Goal: Information Seeking & Learning: Learn about a topic

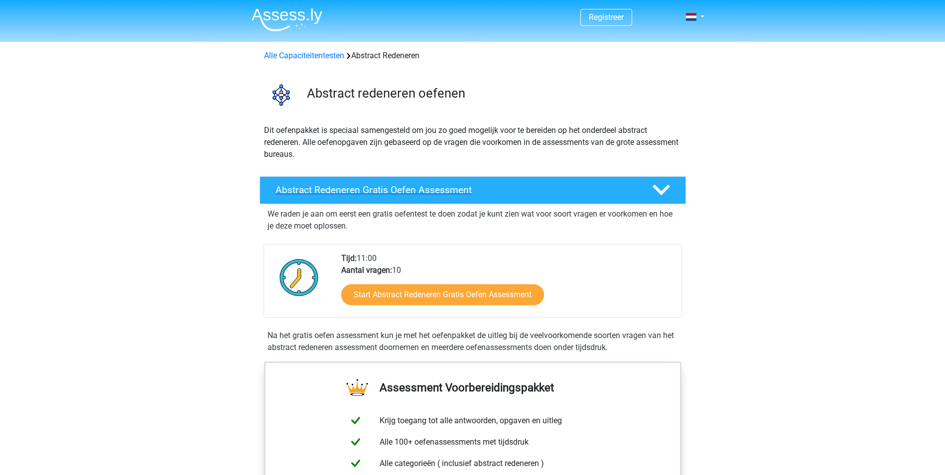
click at [414, 192] on h4 "Abstract Redeneren Gratis Oefen Assessment" at bounding box center [456, 189] width 361 height 11
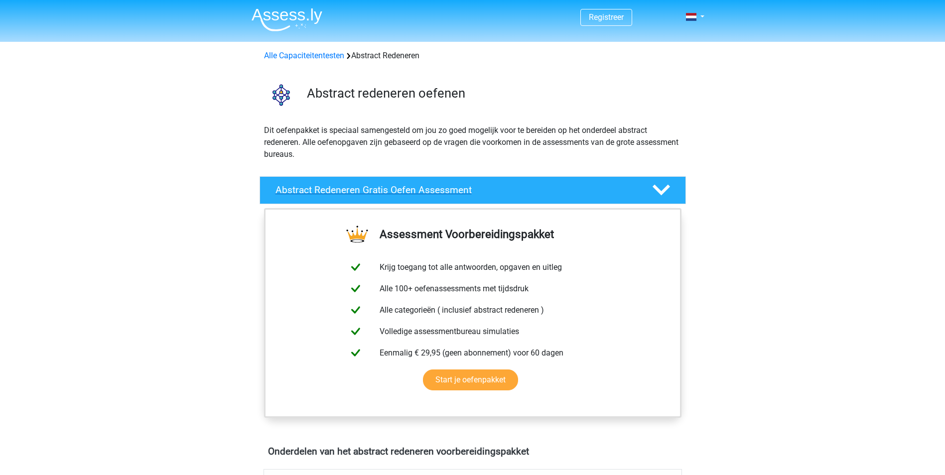
click at [414, 192] on h4 "Abstract Redeneren Gratis Oefen Assessment" at bounding box center [456, 189] width 361 height 11
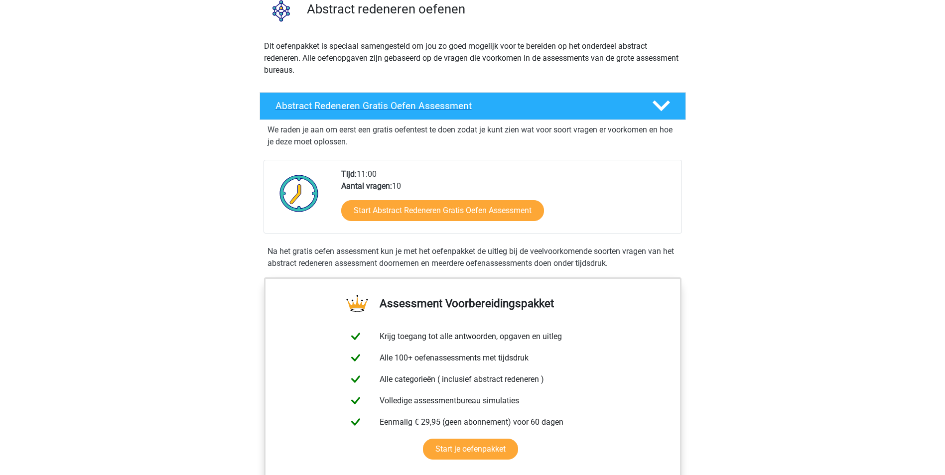
scroll to position [100, 0]
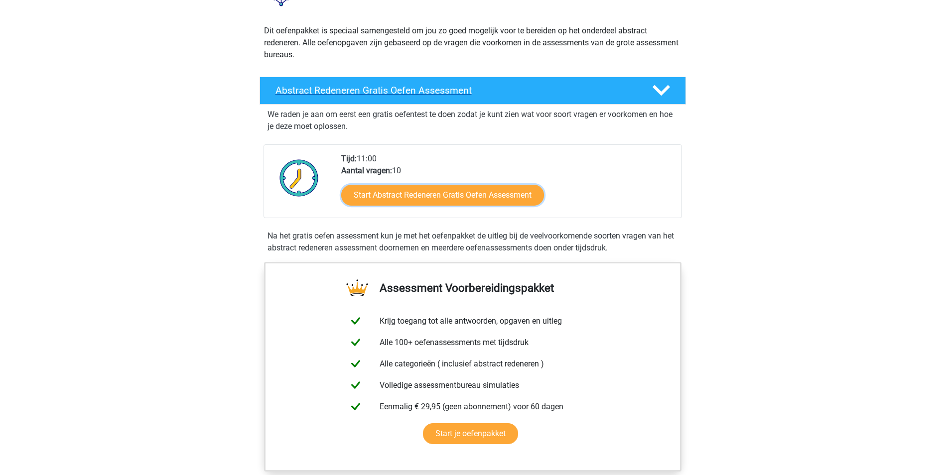
click at [414, 192] on link "Start Abstract Redeneren Gratis Oefen Assessment" at bounding box center [442, 195] width 203 height 21
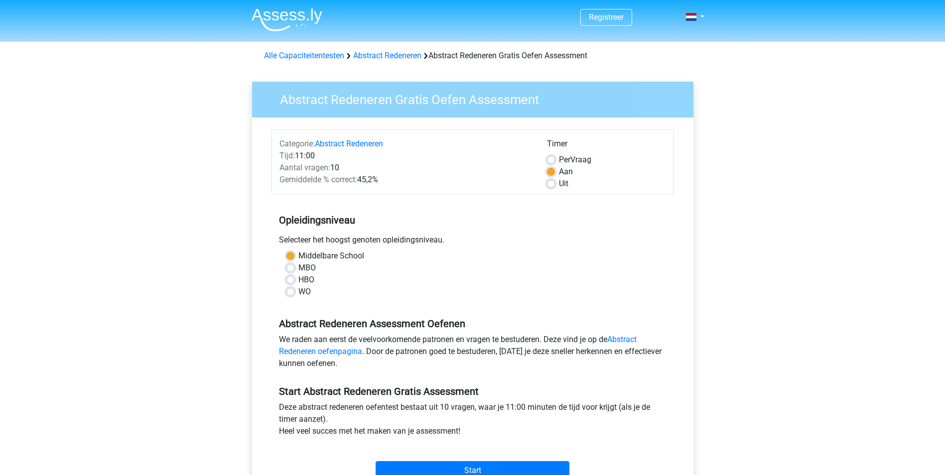
scroll to position [50, 0]
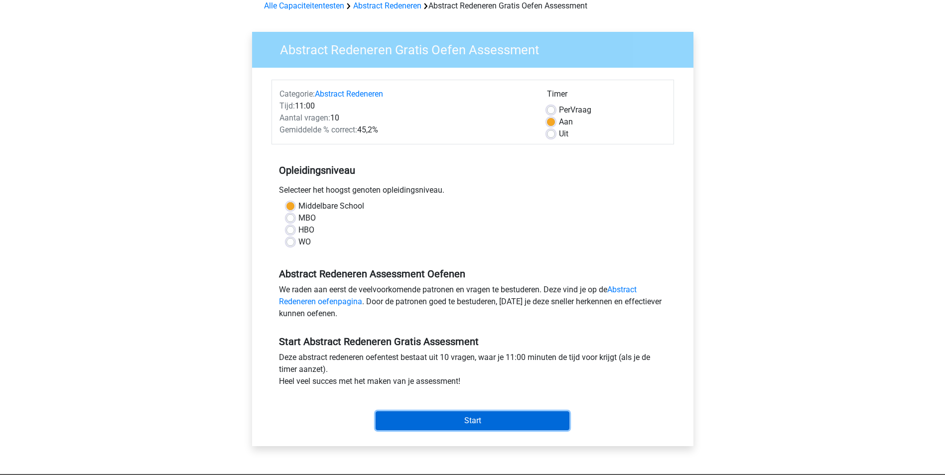
click at [451, 420] on input "Start" at bounding box center [473, 421] width 194 height 19
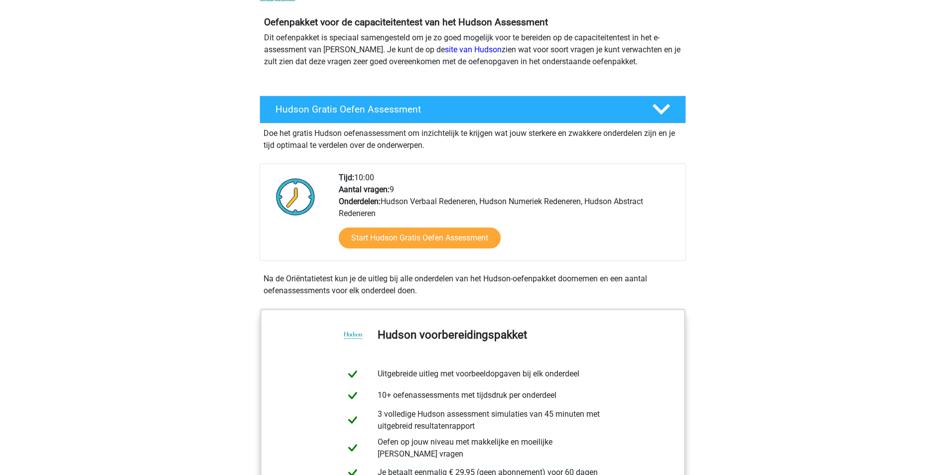
scroll to position [100, 0]
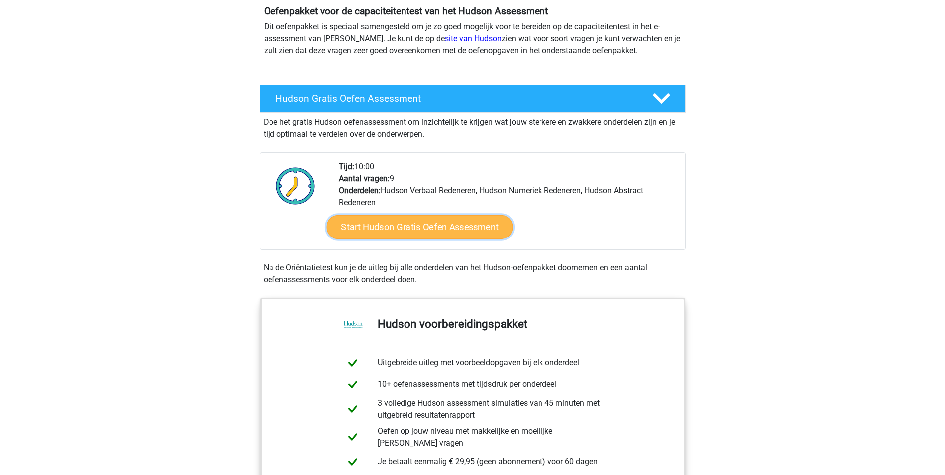
click at [435, 229] on link "Start Hudson Gratis Oefen Assessment" at bounding box center [419, 227] width 186 height 24
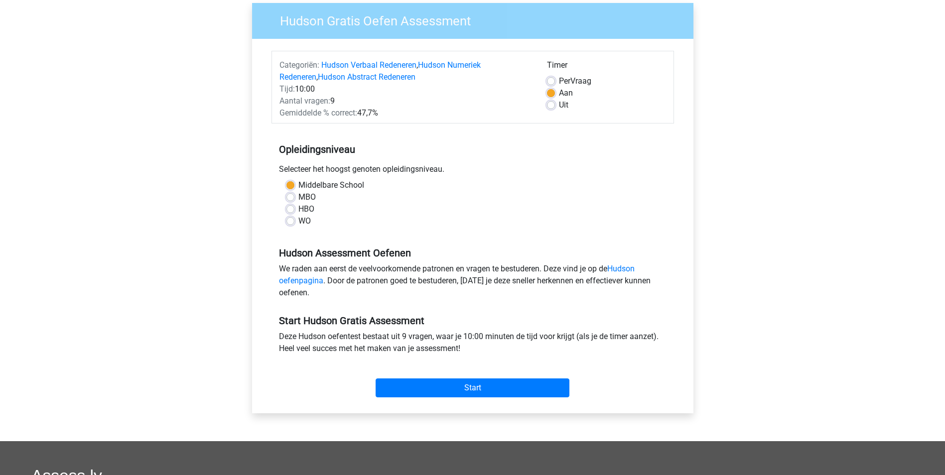
scroll to position [100, 0]
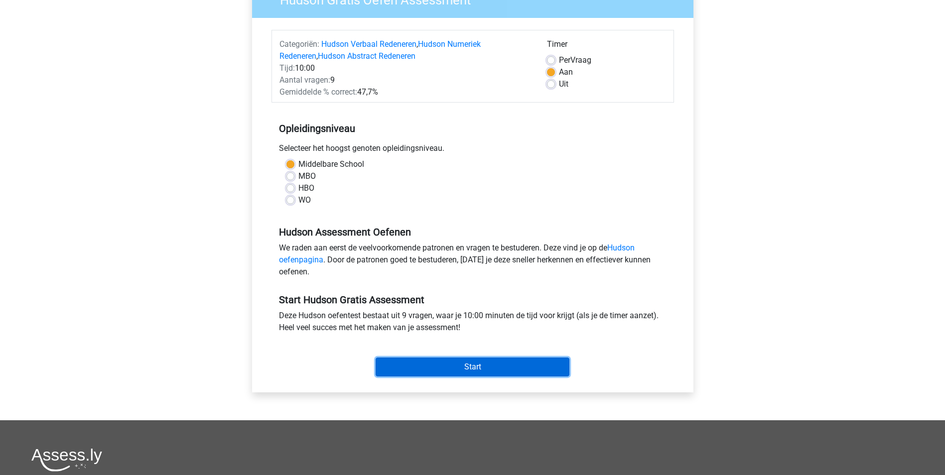
click at [427, 376] on input "Start" at bounding box center [473, 367] width 194 height 19
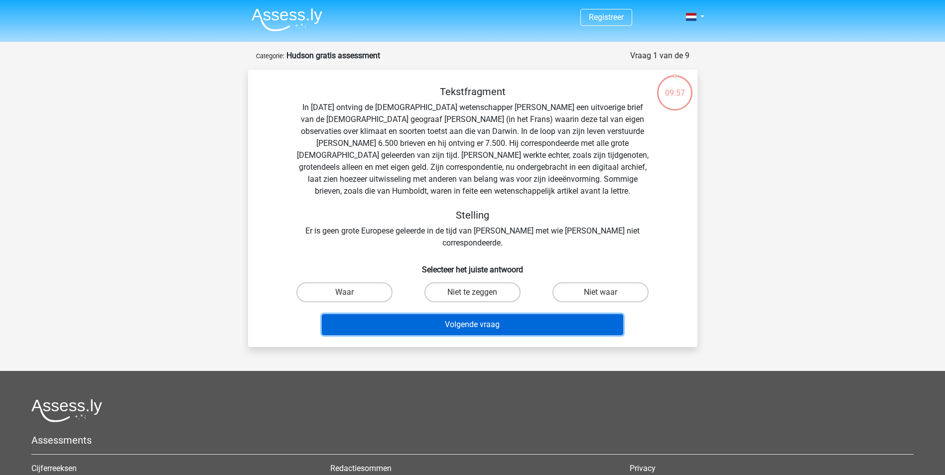
click at [432, 316] on button "Volgende vraag" at bounding box center [472, 324] width 301 height 21
